Goal: Task Accomplishment & Management: Use online tool/utility

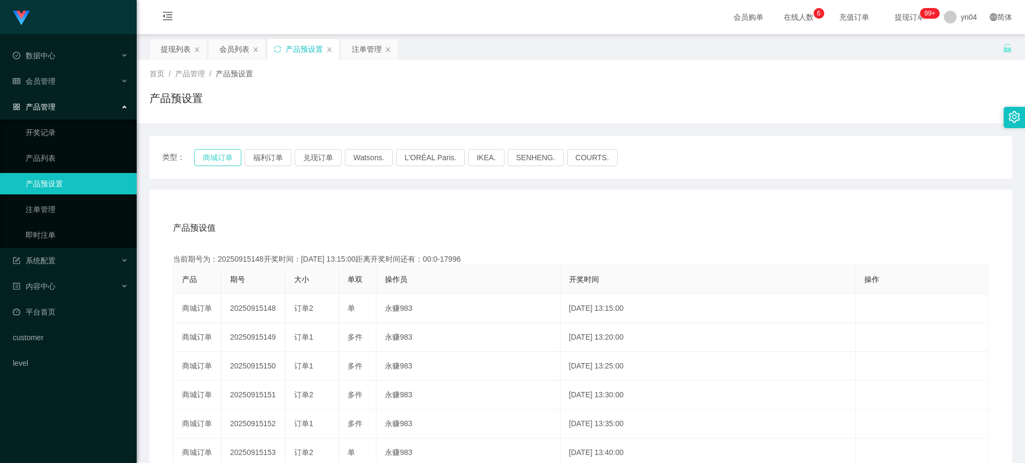
drag, startPoint x: 227, startPoint y: 148, endPoint x: 224, endPoint y: 154, distance: 6.4
click at [227, 148] on div "类型： 商城订单 福利订单 兑现订单 Watsons. L'ORÉAL Paris. IKEA. [GEOGRAPHIC_DATA]. COURTS." at bounding box center [580, 157] width 862 height 43
click at [224, 154] on button "商城订单" at bounding box center [217, 157] width 47 height 17
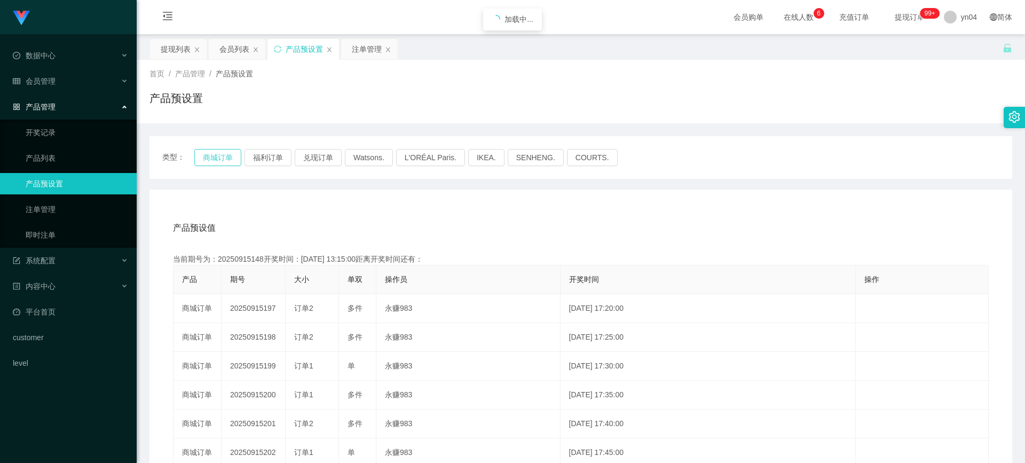
click at [224, 154] on button "商城订单" at bounding box center [217, 157] width 47 height 17
drag, startPoint x: 921, startPoint y: 169, endPoint x: 833, endPoint y: 146, distance: 91.5
click at [530, 169] on div "类型： 商城订单 福利订单 兑现订单 Watsons. L'ORÉAL Paris. IKEA. [GEOGRAPHIC_DATA]. COURTS." at bounding box center [580, 157] width 862 height 43
click at [200, 160] on button "商城订单" at bounding box center [217, 157] width 47 height 17
click at [225, 156] on button "商城订单" at bounding box center [217, 157] width 47 height 17
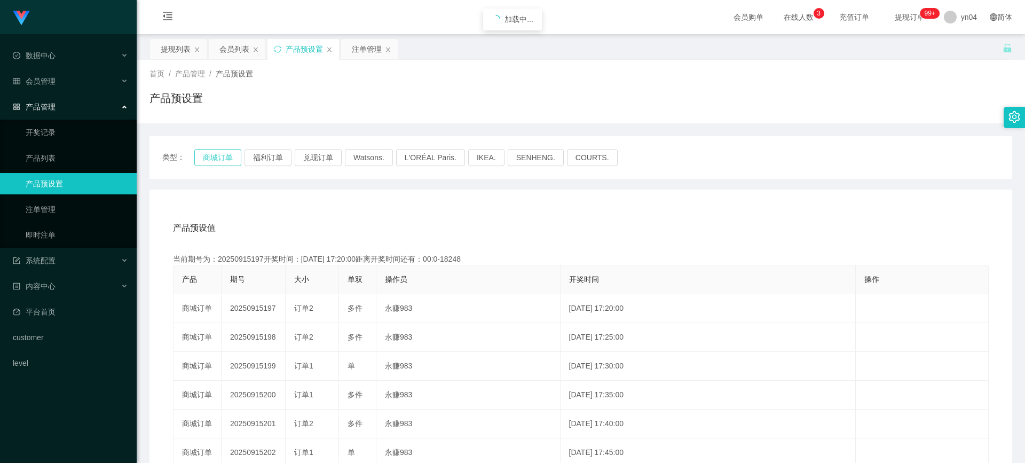
click at [225, 156] on button "商城订单" at bounding box center [217, 157] width 47 height 17
click at [217, 156] on button "商城订单" at bounding box center [217, 157] width 47 height 17
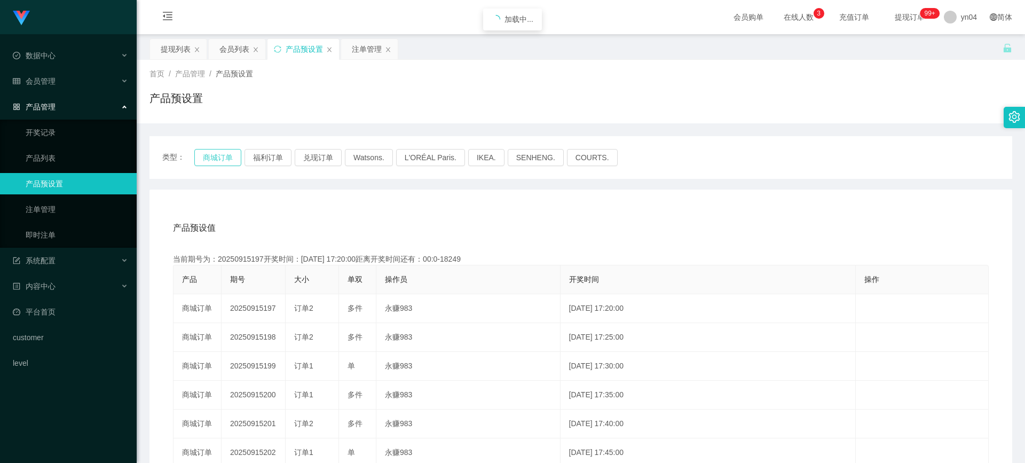
click at [217, 156] on button "商城订单" at bounding box center [217, 157] width 47 height 17
click at [52, 85] on span "会员管理" at bounding box center [34, 81] width 43 height 9
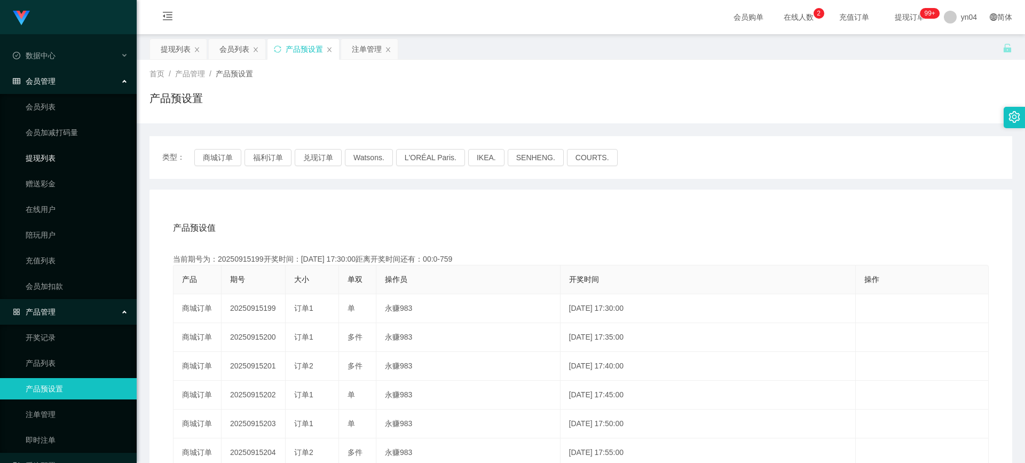
drag, startPoint x: 51, startPoint y: 155, endPoint x: 68, endPoint y: 155, distance: 17.6
click at [51, 155] on link "提现列表" at bounding box center [77, 157] width 102 height 21
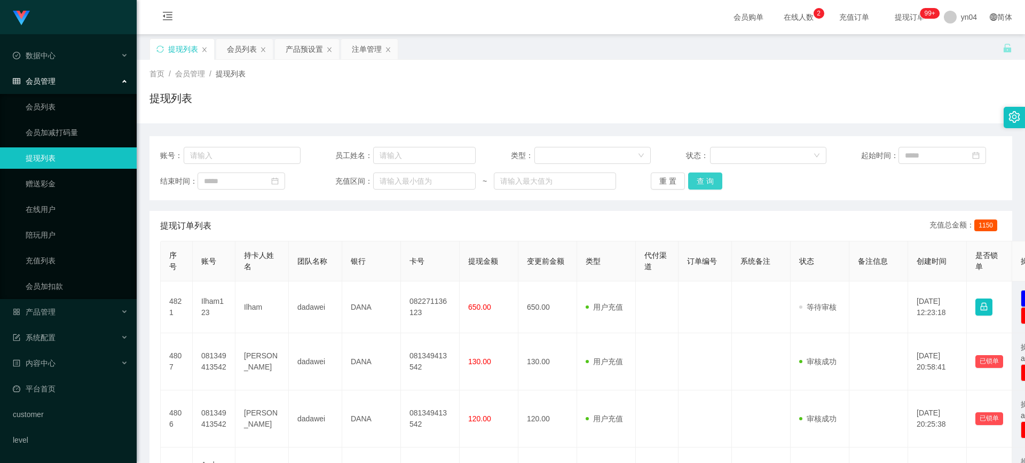
click at [530, 179] on button "查 询" at bounding box center [705, 180] width 34 height 17
click at [530, 179] on div "重 置 查 询" at bounding box center [721, 180] width 140 height 17
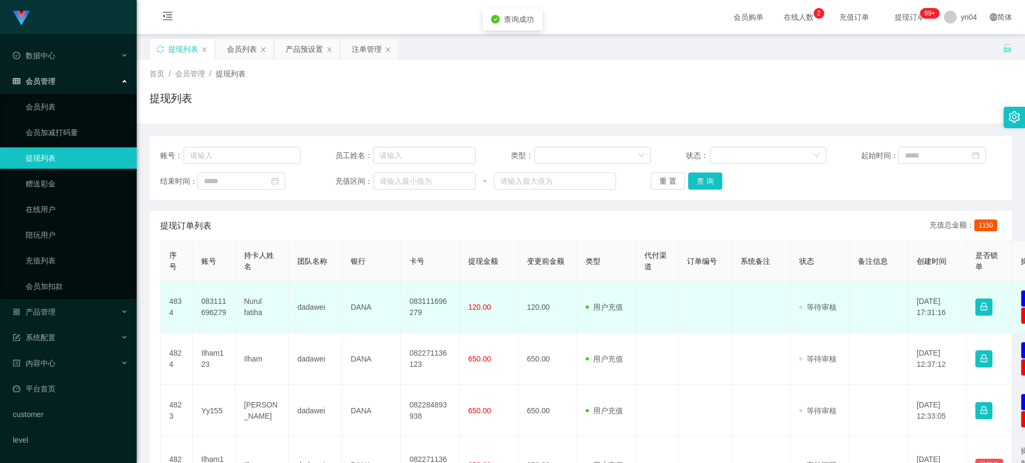
click at [205, 276] on td "083111696279" at bounding box center [214, 307] width 43 height 52
copy td "083111696279"
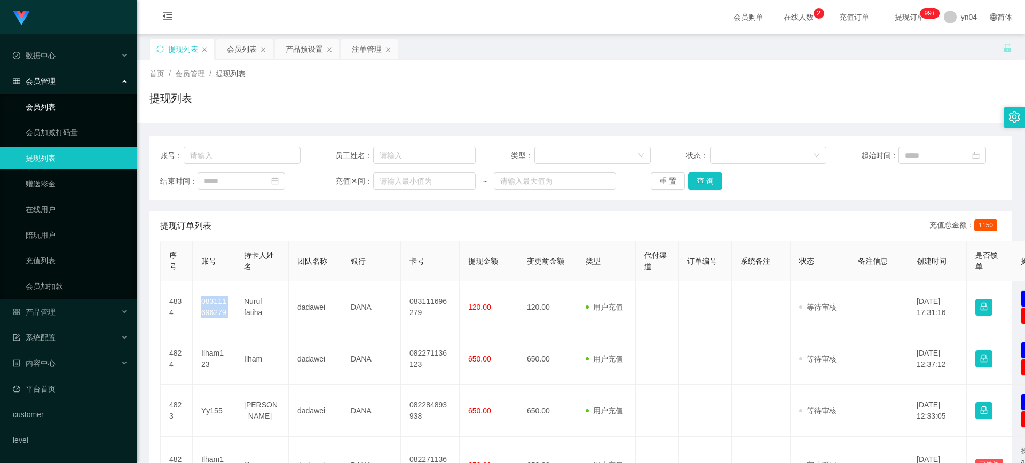
click at [56, 102] on link "会员列表" at bounding box center [77, 106] width 102 height 21
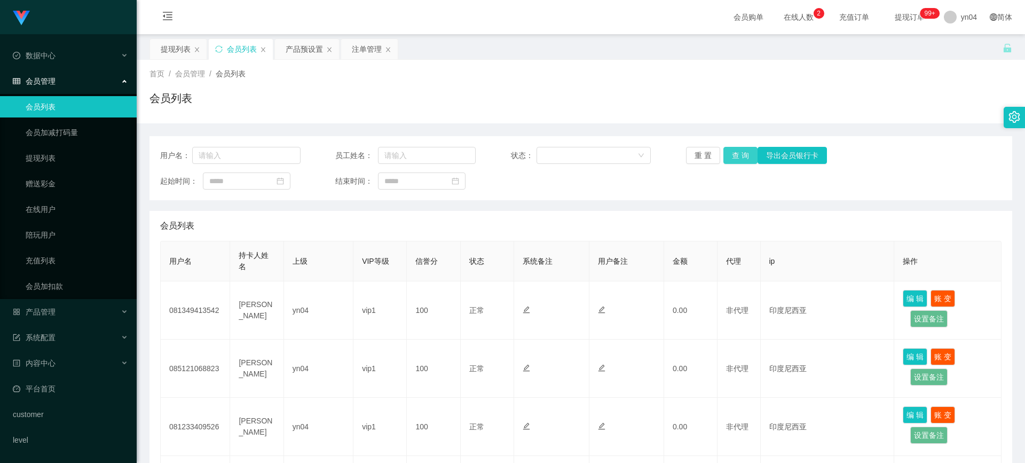
click at [530, 158] on button "查 询" at bounding box center [740, 155] width 34 height 17
click at [530, 158] on div "重 置 查 询 导出会员银行卡" at bounding box center [756, 155] width 140 height 17
click at [530, 158] on button "查 询" at bounding box center [740, 155] width 34 height 17
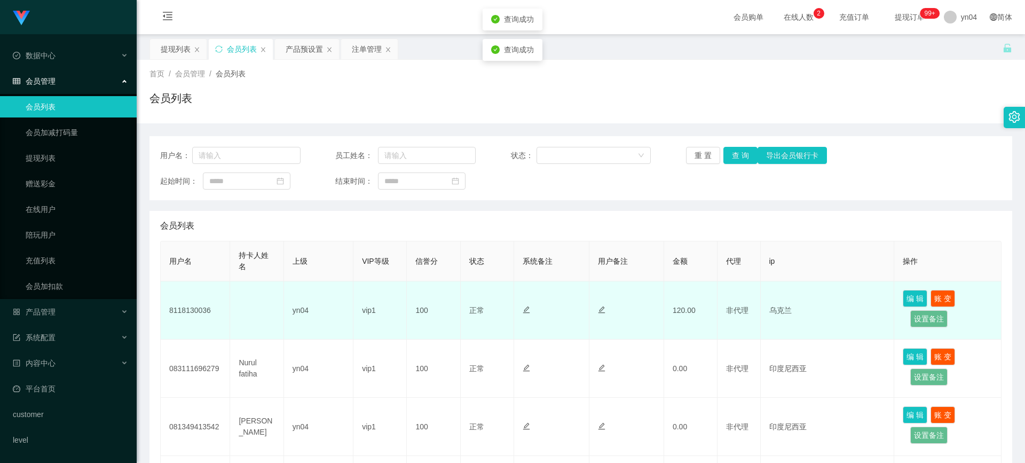
click at [183, 276] on td "8118130036" at bounding box center [195, 310] width 69 height 58
drag, startPoint x: 183, startPoint y: 313, endPoint x: 195, endPoint y: 312, distance: 12.4
click at [183, 276] on td "8118130036" at bounding box center [195, 310] width 69 height 58
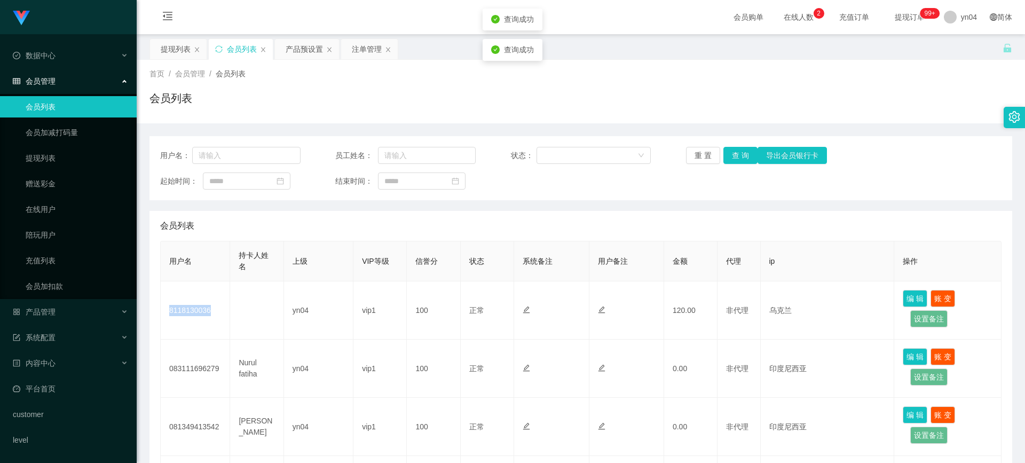
copy td "8118130036"
click at [530, 157] on button "查 询" at bounding box center [740, 155] width 34 height 17
click at [530, 157] on div "重 置 查 询 导出会员银行卡" at bounding box center [756, 155] width 140 height 17
click at [530, 157] on button "查 询" at bounding box center [740, 155] width 34 height 17
click at [530, 157] on div "重 置 查 询 导出会员银行卡" at bounding box center [756, 155] width 140 height 17
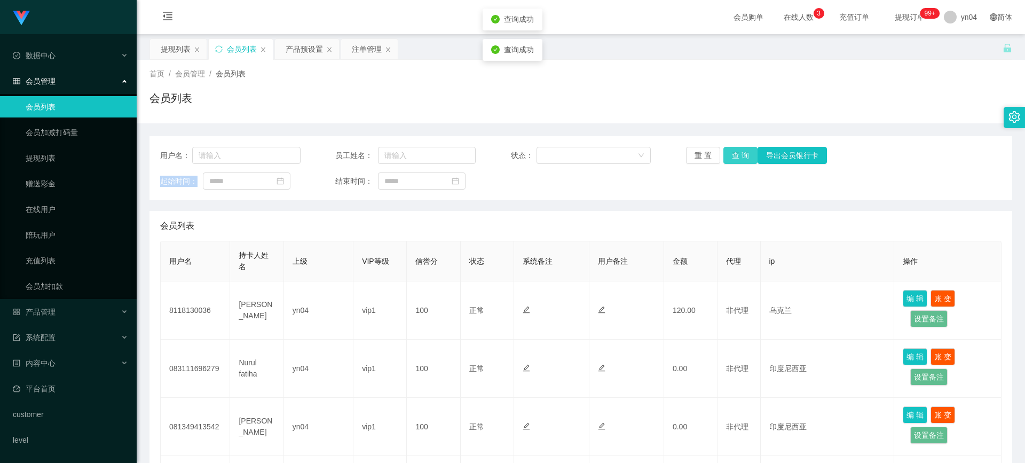
click at [530, 157] on button "查 询" at bounding box center [740, 155] width 34 height 17
click at [77, 158] on link "提现列表" at bounding box center [77, 157] width 102 height 21
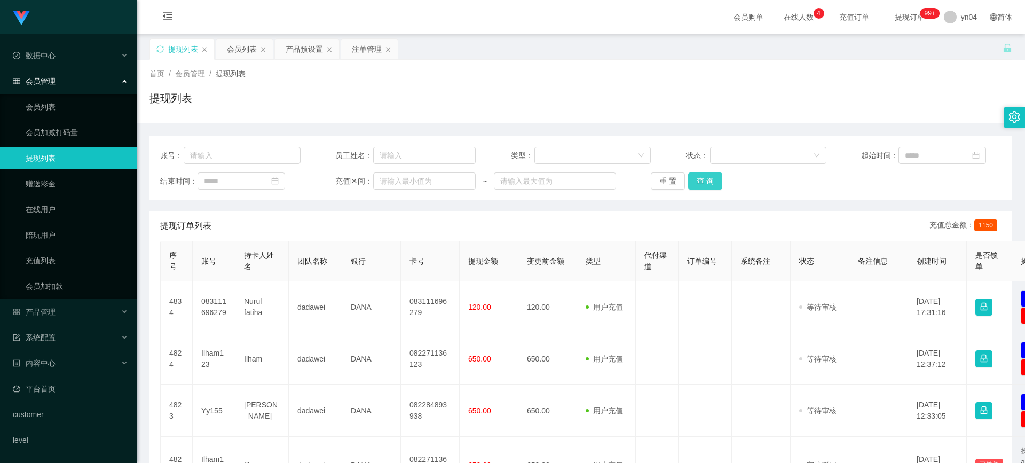
click at [530, 178] on button "查 询" at bounding box center [705, 180] width 34 height 17
click at [530, 178] on div "重 置 查 询" at bounding box center [721, 180] width 140 height 17
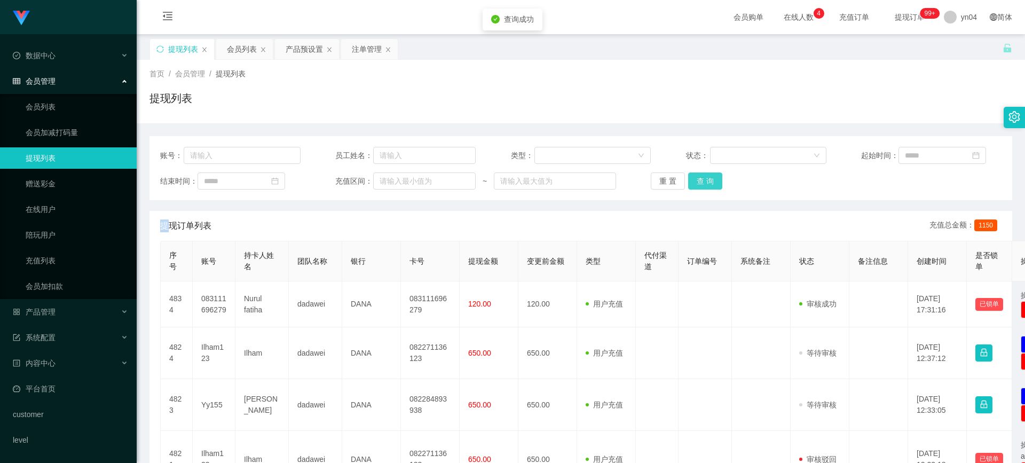
click at [530, 178] on button "查 询" at bounding box center [705, 180] width 34 height 17
click at [80, 107] on link "会员列表" at bounding box center [77, 106] width 102 height 21
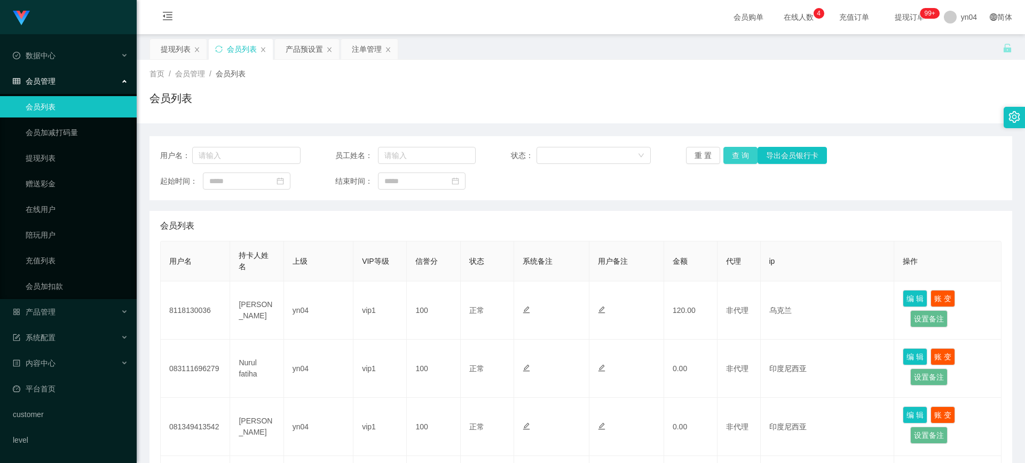
click at [530, 156] on button "查 询" at bounding box center [740, 155] width 34 height 17
click at [530, 156] on div "重 置 查 询 导出会员银行卡" at bounding box center [756, 155] width 140 height 17
click at [530, 156] on button "查 询" at bounding box center [740, 155] width 34 height 17
click at [530, 156] on div "重 置 查 询 导出会员银行卡" at bounding box center [756, 155] width 140 height 17
click at [530, 149] on button "查 询" at bounding box center [740, 155] width 34 height 17
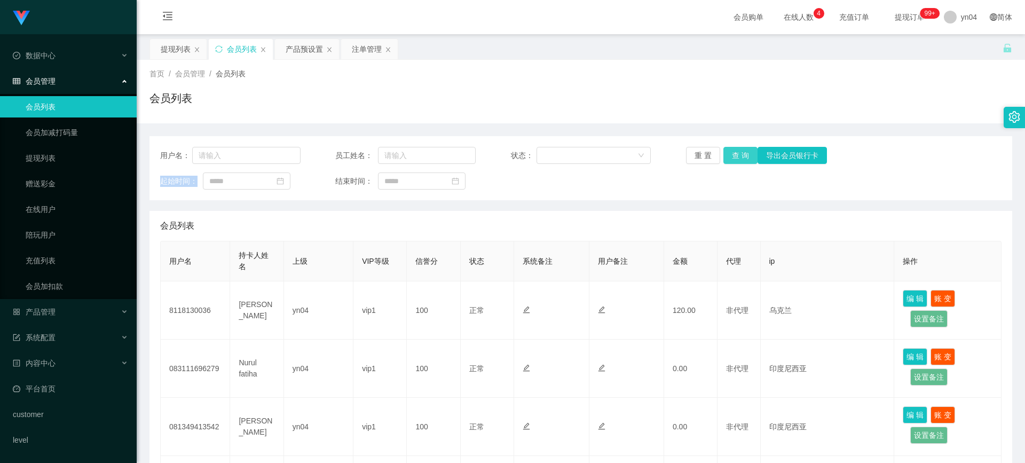
click at [530, 149] on div "重 置 查 询 导出会员银行卡" at bounding box center [756, 155] width 140 height 17
click at [530, 149] on button "查 询" at bounding box center [740, 155] width 34 height 17
click at [75, 163] on link "提现列表" at bounding box center [77, 157] width 102 height 21
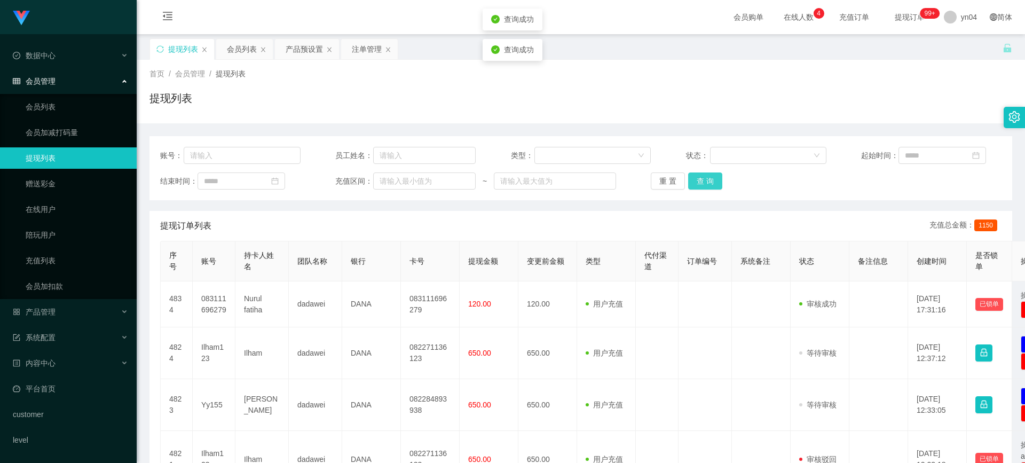
click at [530, 186] on button "查 询" at bounding box center [705, 180] width 34 height 17
click at [530, 186] on div "重 置 查 询" at bounding box center [721, 180] width 140 height 17
click at [530, 186] on button "查 询" at bounding box center [711, 180] width 46 height 17
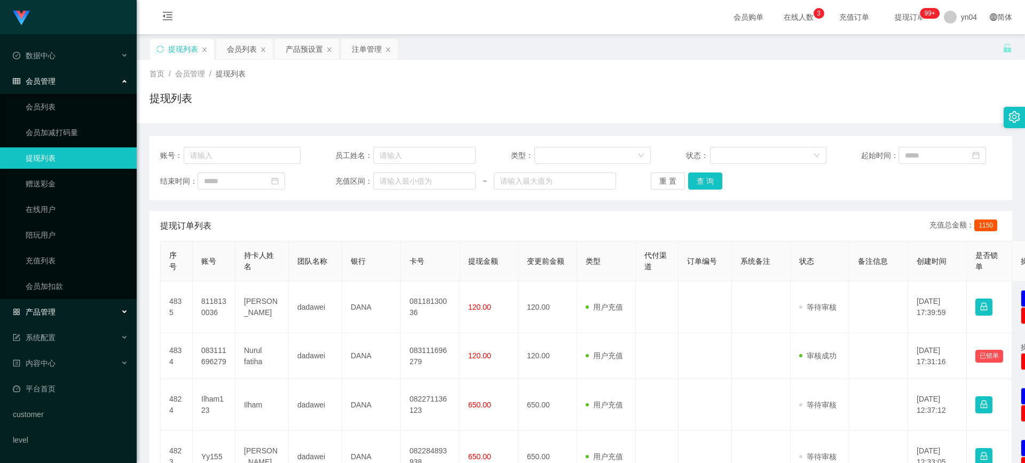
click at [57, 276] on div "产品管理" at bounding box center [68, 311] width 137 height 21
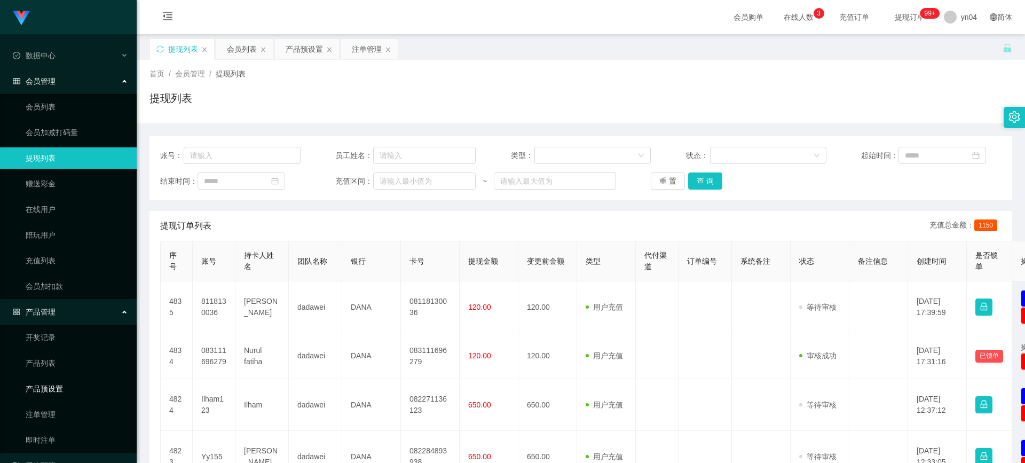
click at [56, 276] on link "产品预设置" at bounding box center [77, 388] width 102 height 21
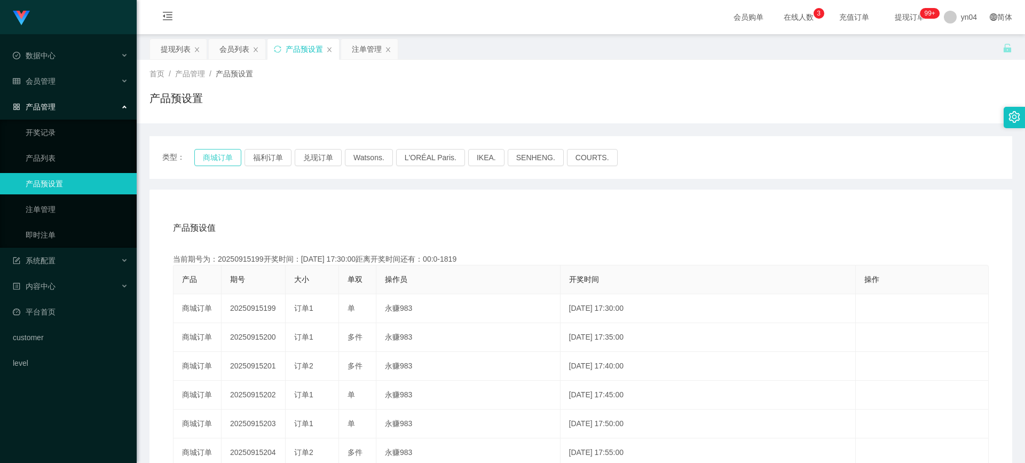
click at [224, 161] on button "商城订单" at bounding box center [217, 157] width 47 height 17
click at [56, 258] on div "系统配置" at bounding box center [68, 260] width 137 height 21
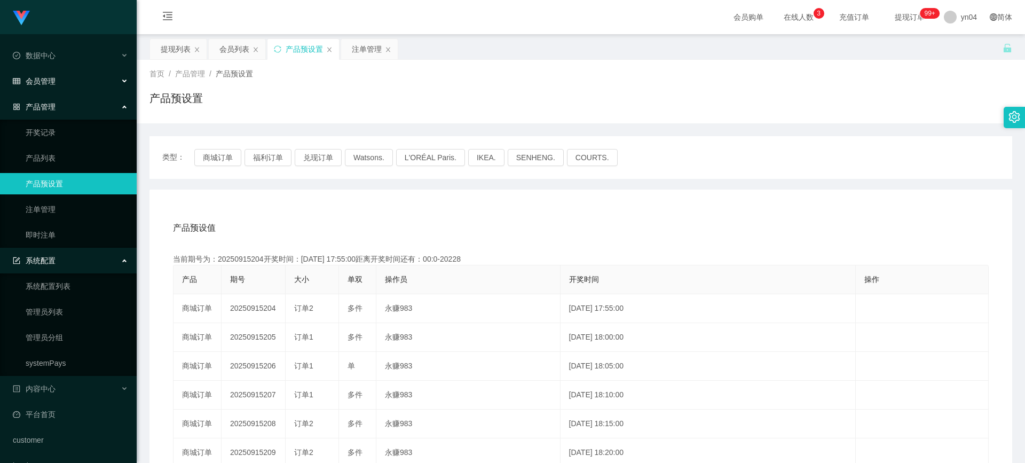
click at [66, 80] on div "会员管理" at bounding box center [68, 80] width 137 height 21
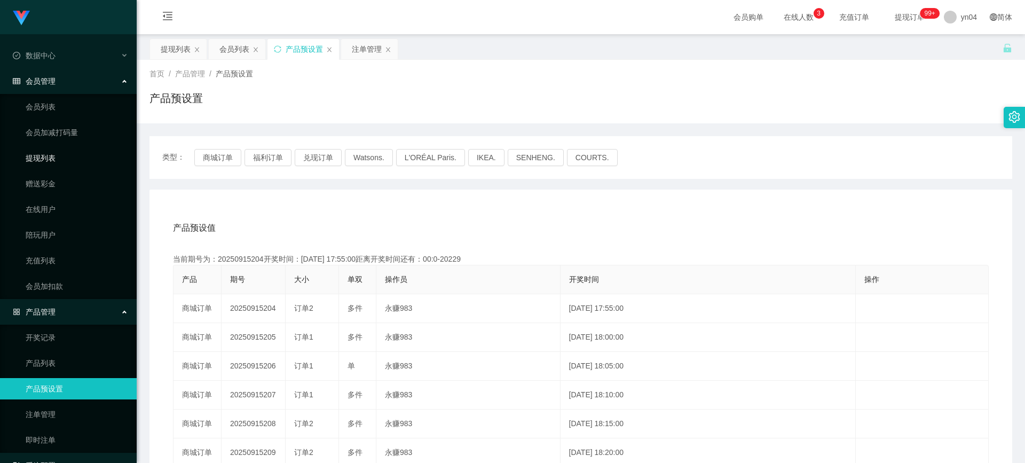
click at [57, 162] on link "提现列表" at bounding box center [77, 157] width 102 height 21
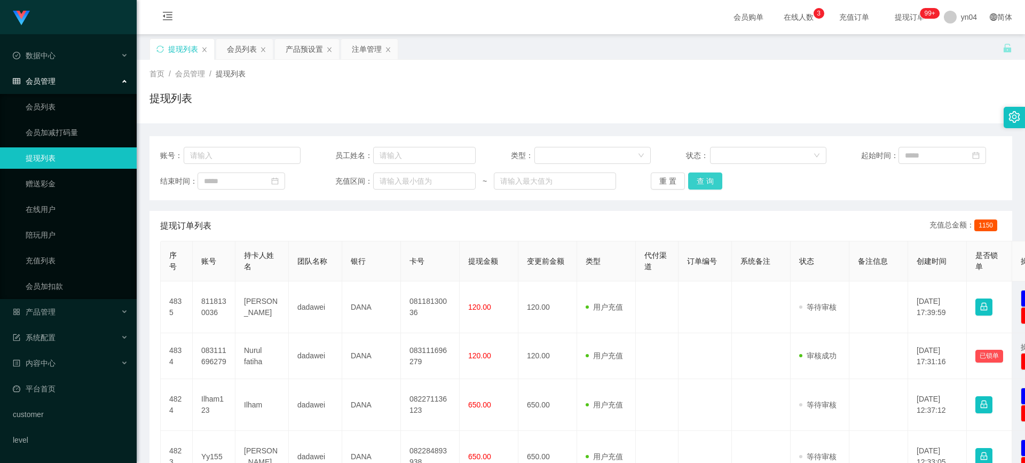
click at [530, 185] on button "查 询" at bounding box center [705, 180] width 34 height 17
click at [530, 185] on div "重 置 查 询" at bounding box center [721, 180] width 140 height 17
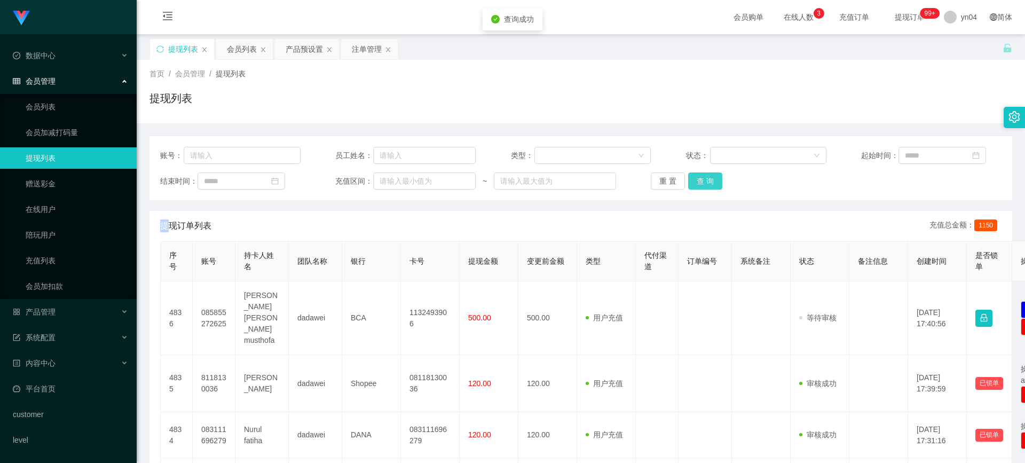
click at [530, 185] on button "查 询" at bounding box center [705, 180] width 34 height 17
click at [530, 185] on div "重 置 查 询" at bounding box center [721, 180] width 140 height 17
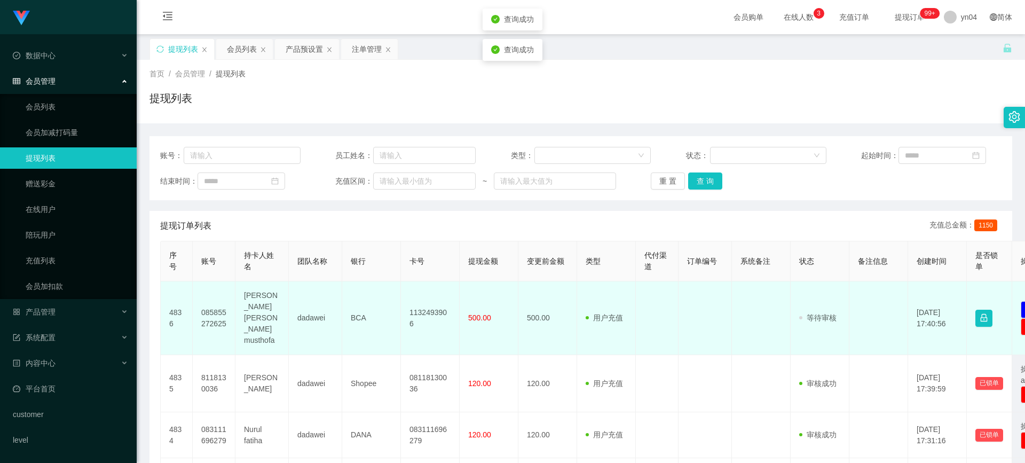
click at [199, 276] on td "085855272625" at bounding box center [214, 318] width 43 height 74
copy td "085855272625"
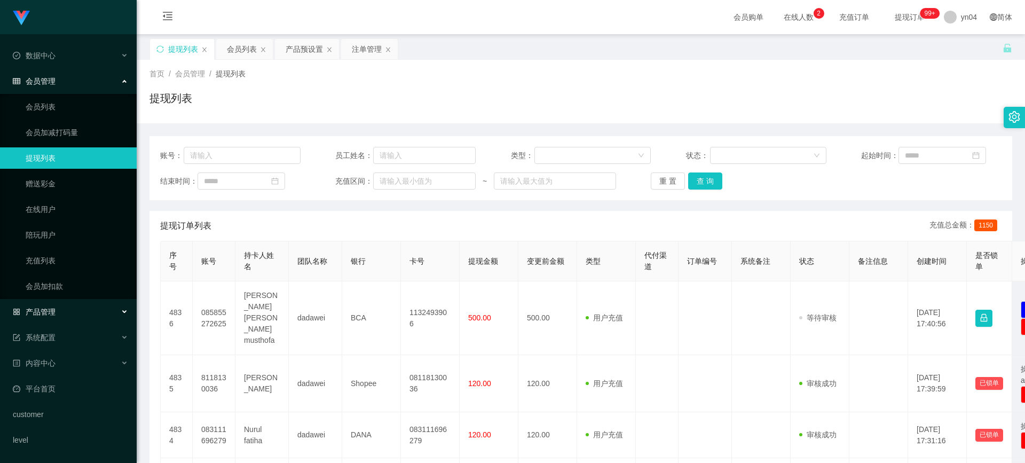
click at [45, 276] on span "产品管理" at bounding box center [34, 311] width 43 height 9
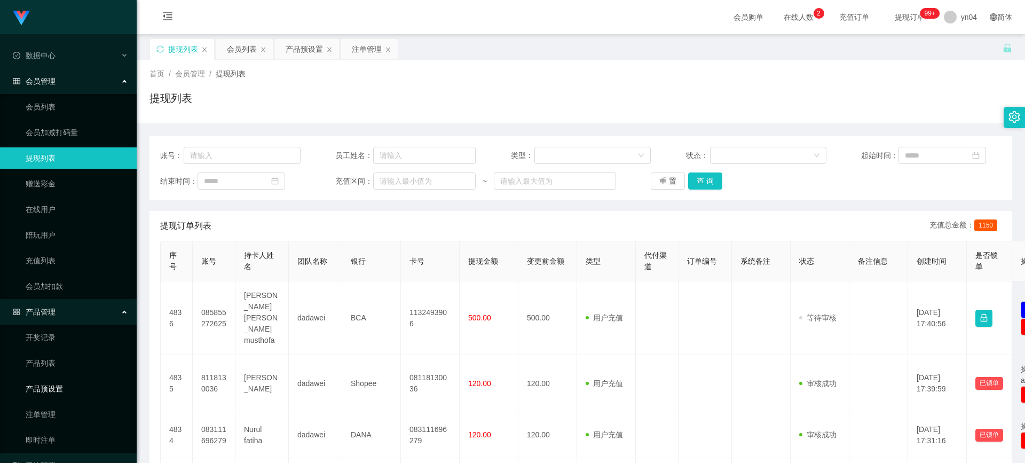
click at [62, 276] on link "产品预设置" at bounding box center [77, 388] width 102 height 21
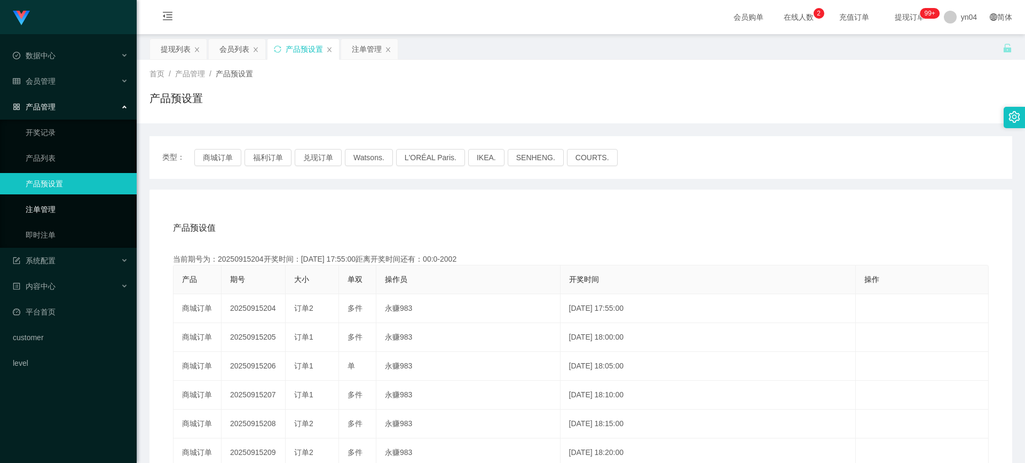
click at [57, 215] on link "注单管理" at bounding box center [77, 209] width 102 height 21
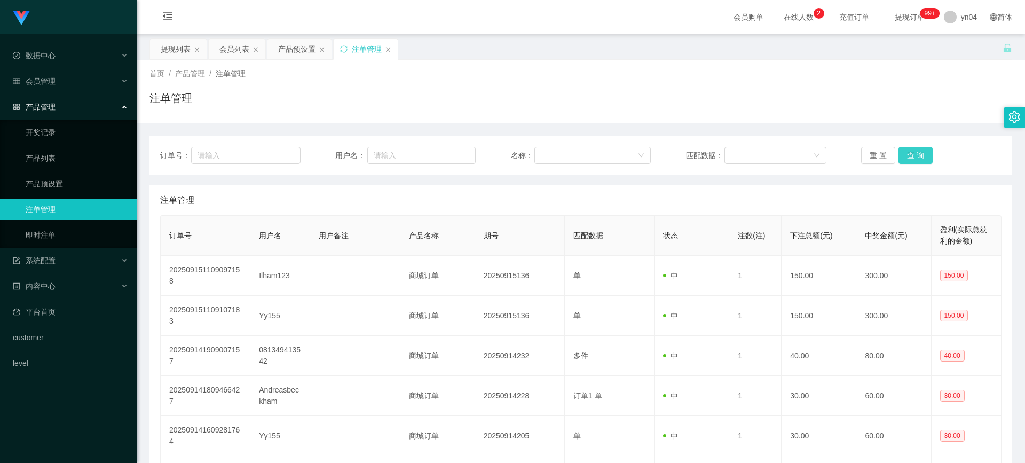
click at [530, 153] on button "查 询" at bounding box center [915, 155] width 34 height 17
click at [530, 153] on div "重 置 查 询" at bounding box center [931, 155] width 140 height 17
click at [530, 153] on button "查 询" at bounding box center [915, 155] width 34 height 17
click at [530, 153] on div "重 置 查 询" at bounding box center [931, 155] width 140 height 17
click at [530, 152] on div "重 置 查 询" at bounding box center [931, 155] width 140 height 17
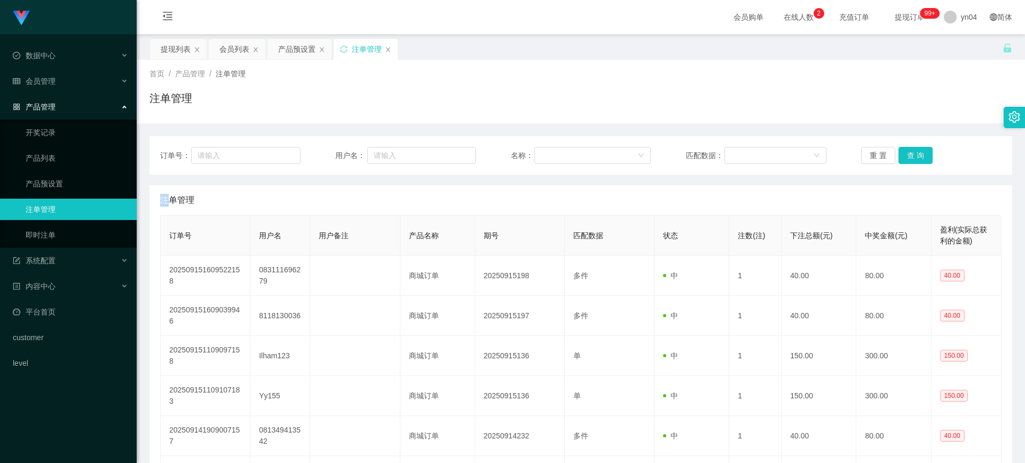
click at [530, 152] on div "重 置 查 询" at bounding box center [931, 155] width 140 height 17
drag, startPoint x: 891, startPoint y: 152, endPoint x: 918, endPoint y: 56, distance: 99.8
click at [530, 152] on div "重 置 查 询" at bounding box center [931, 155] width 140 height 17
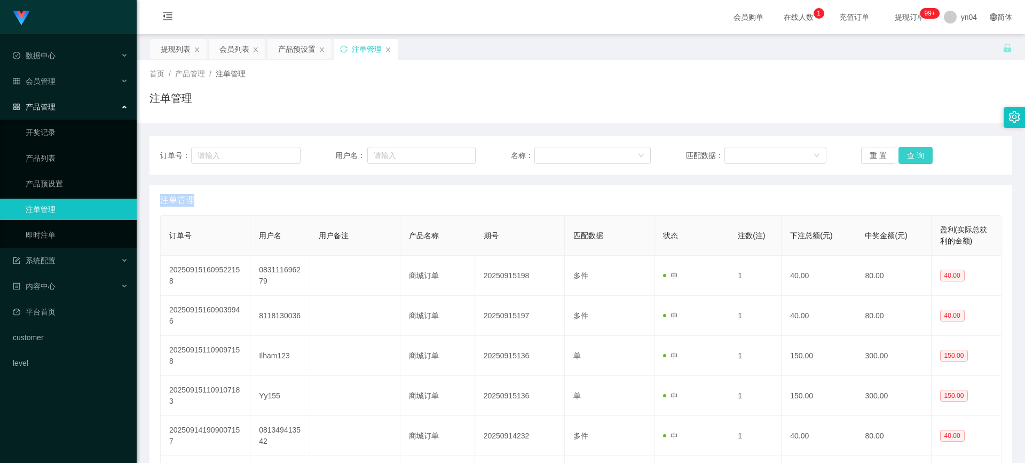
click at [530, 158] on button "查 询" at bounding box center [915, 155] width 34 height 17
click at [530, 158] on div "重 置 查 询" at bounding box center [931, 155] width 140 height 17
click at [530, 158] on button "查 询" at bounding box center [915, 155] width 34 height 17
click at [530, 158] on div "重 置 查 询" at bounding box center [931, 155] width 140 height 17
click at [530, 158] on button "查 询" at bounding box center [915, 155] width 34 height 17
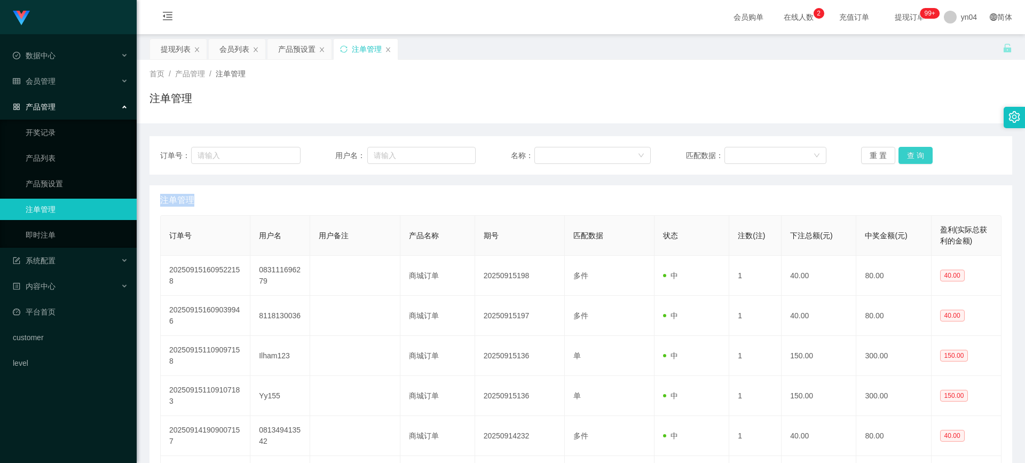
click at [910, 152] on button "查 询" at bounding box center [915, 155] width 34 height 17
click at [910, 152] on div "重 置 查 询" at bounding box center [931, 155] width 140 height 17
click at [910, 152] on button "查 询" at bounding box center [915, 155] width 34 height 17
click at [60, 85] on div "会员管理" at bounding box center [68, 80] width 137 height 21
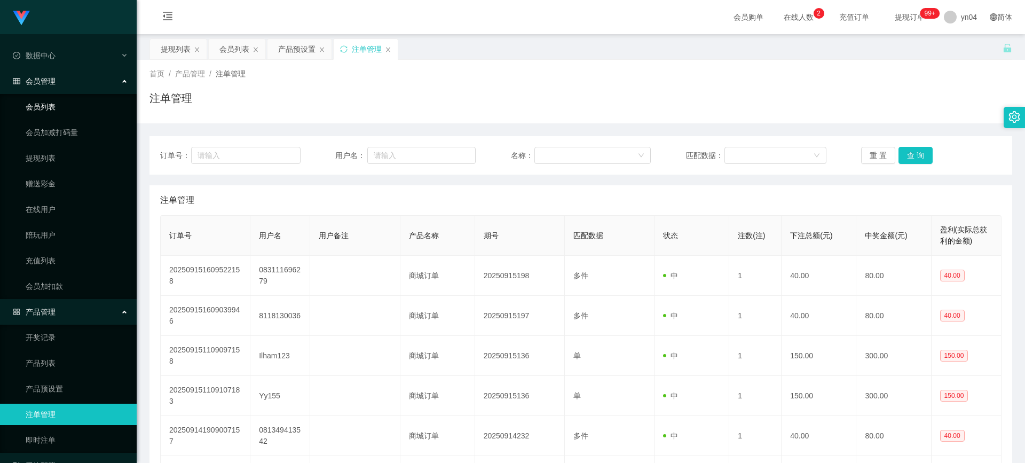
click at [59, 102] on link "会员列表" at bounding box center [77, 106] width 102 height 21
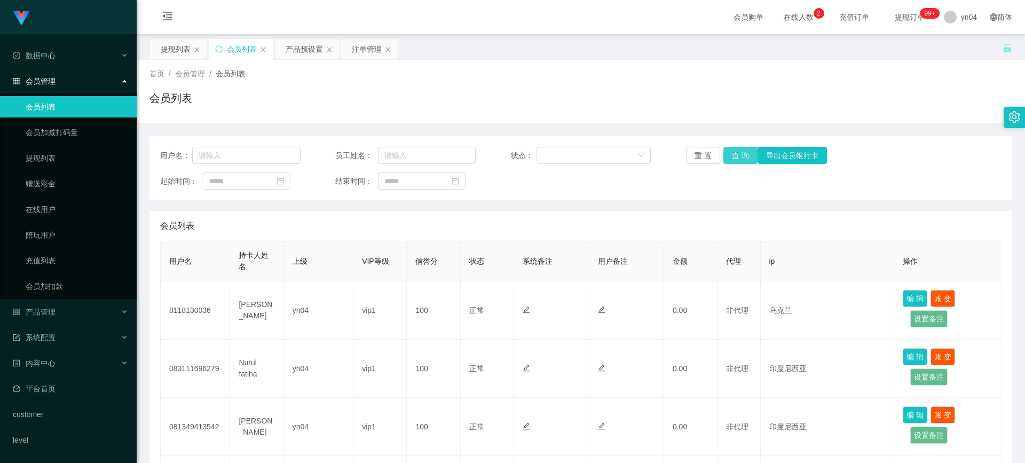
click at [739, 153] on button "查 询" at bounding box center [740, 155] width 34 height 17
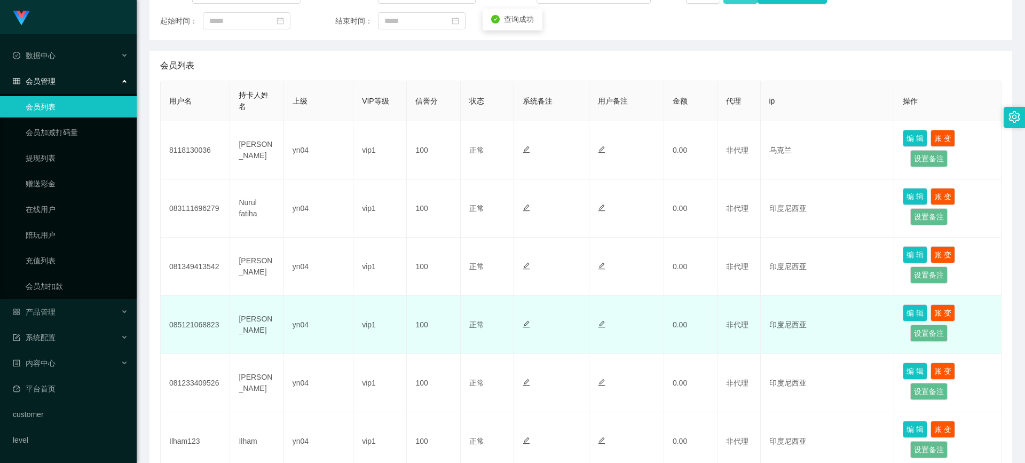
scroll to position [320, 0]
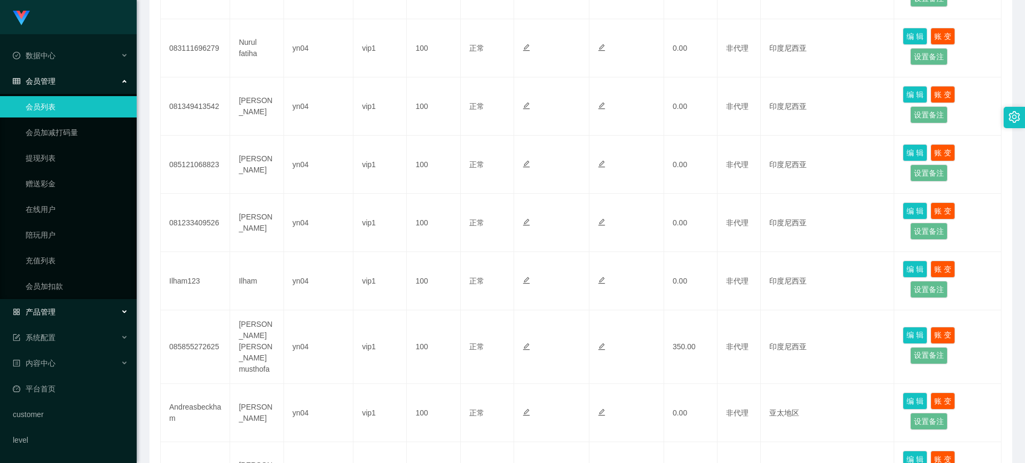
click at [50, 314] on span "产品管理" at bounding box center [34, 311] width 43 height 9
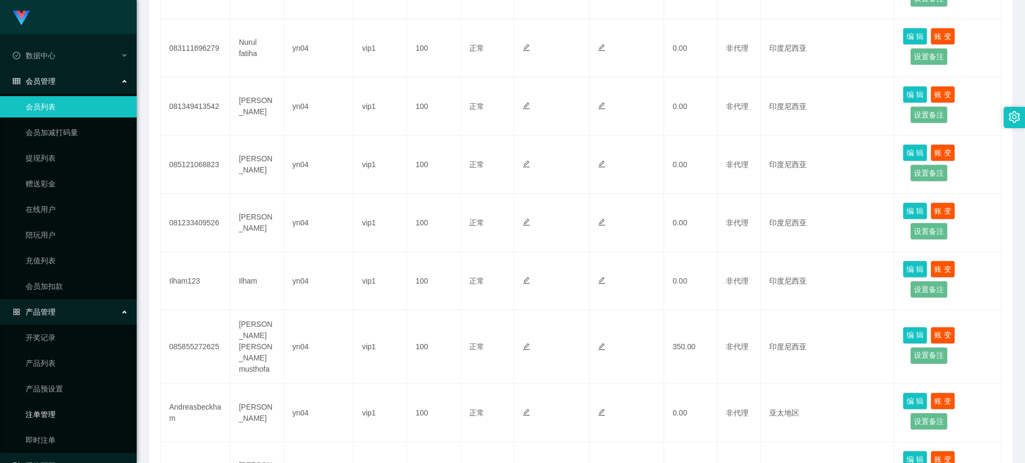
click at [57, 417] on link "注单管理" at bounding box center [77, 413] width 102 height 21
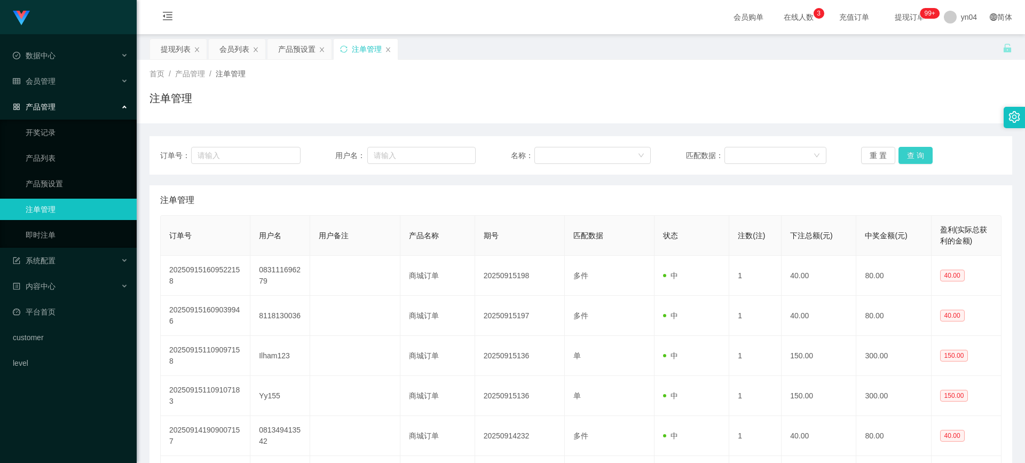
click at [910, 155] on button "查 询" at bounding box center [915, 155] width 34 height 17
click at [73, 189] on link "产品预设置" at bounding box center [77, 183] width 102 height 21
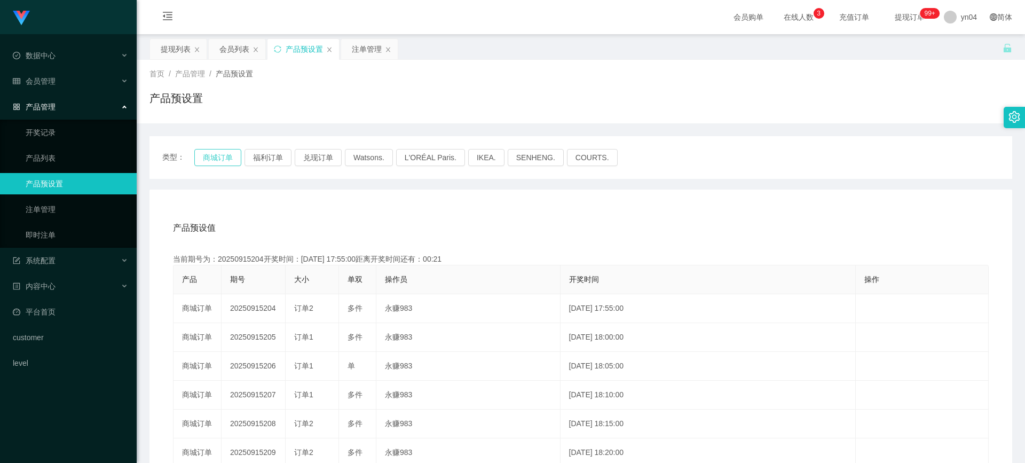
click at [233, 153] on button "商城订单" at bounding box center [217, 157] width 47 height 17
click at [85, 212] on link "注单管理" at bounding box center [77, 209] width 102 height 21
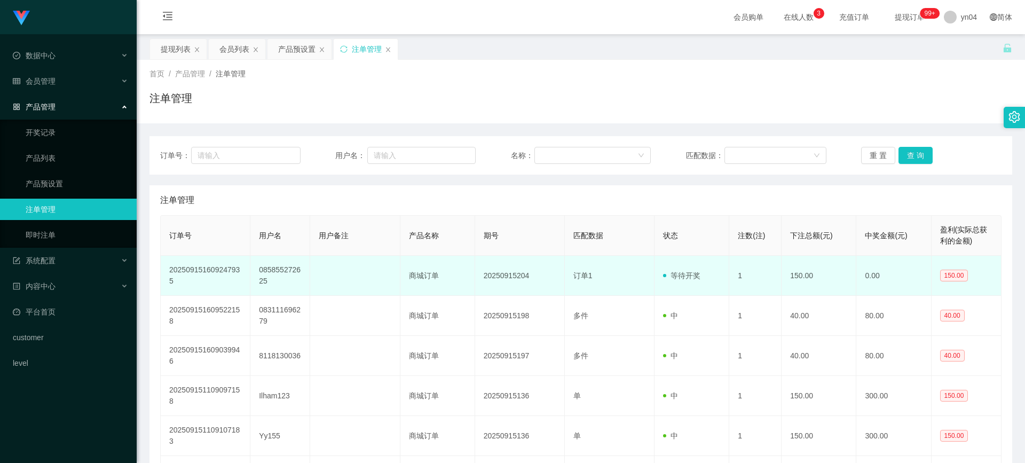
click at [212, 269] on td "202509151609247935" at bounding box center [206, 276] width 90 height 40
click at [274, 271] on td "085855272625" at bounding box center [280, 276] width 60 height 40
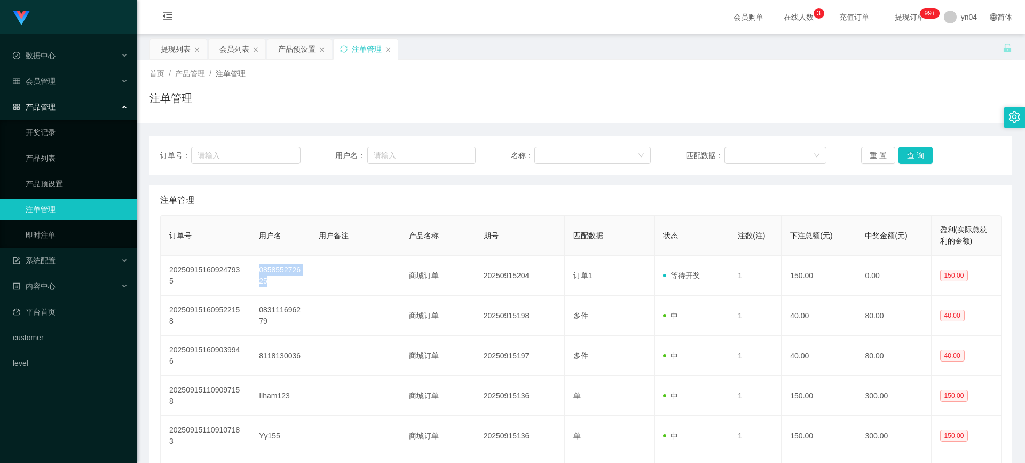
copy td "085855272625"
